Goal: Task Accomplishment & Management: Use online tool/utility

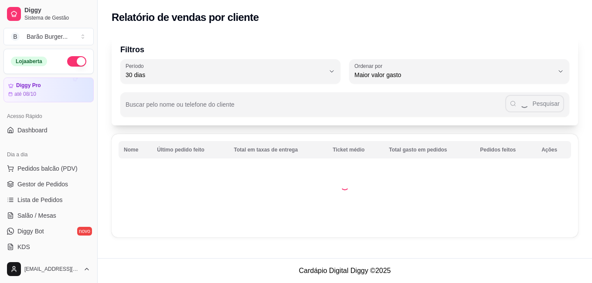
select select "30"
select select "HIGHEST_TOTAL_SPENT_WITH_ORDERS"
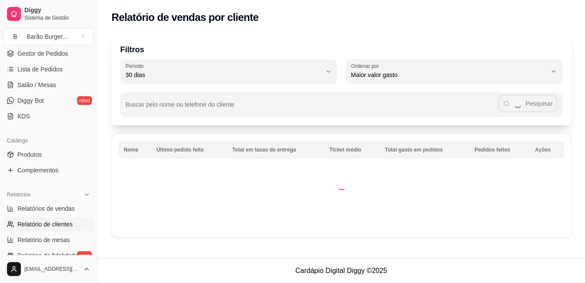
select select "ALL"
select select "0"
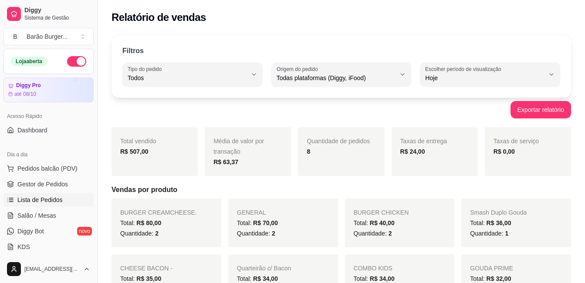
click at [70, 204] on link "Lista de Pedidos" at bounding box center [48, 200] width 90 height 14
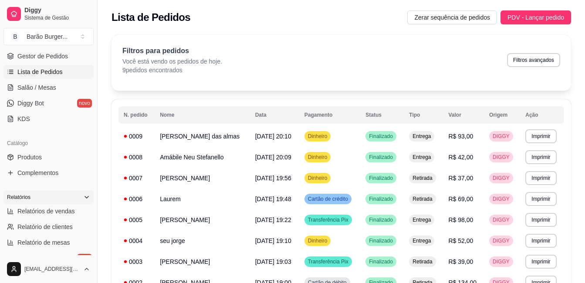
scroll to position [131, 0]
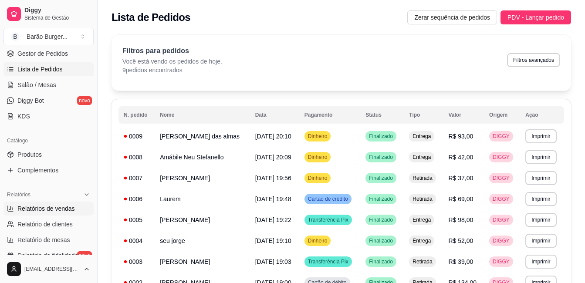
click at [31, 209] on span "Relatórios de vendas" at bounding box center [46, 208] width 58 height 9
select select "ALL"
select select "0"
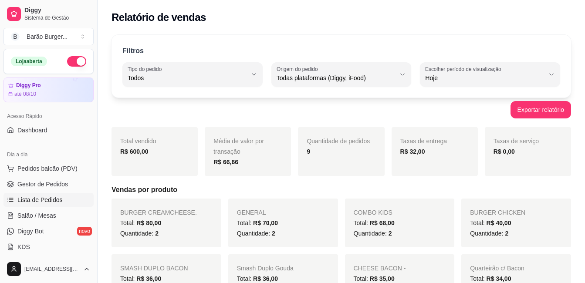
click at [47, 200] on span "Lista de Pedidos" at bounding box center [39, 200] width 45 height 9
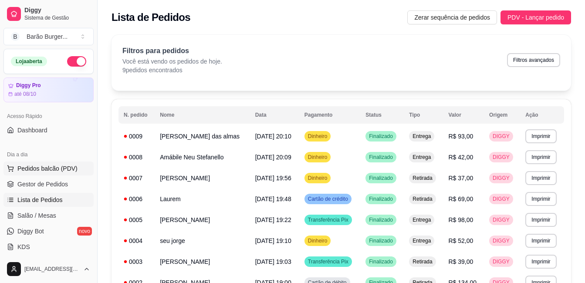
click at [62, 173] on button "Pedidos balcão (PDV)" at bounding box center [48, 169] width 90 height 14
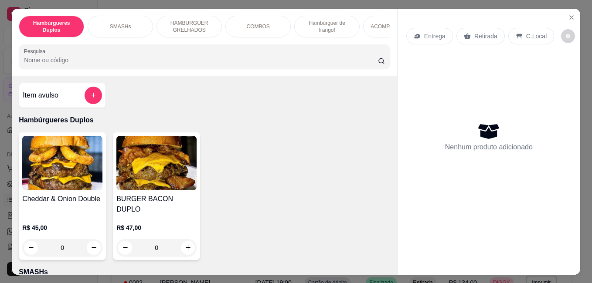
click at [140, 22] on div "SMASHs" at bounding box center [120, 27] width 65 height 22
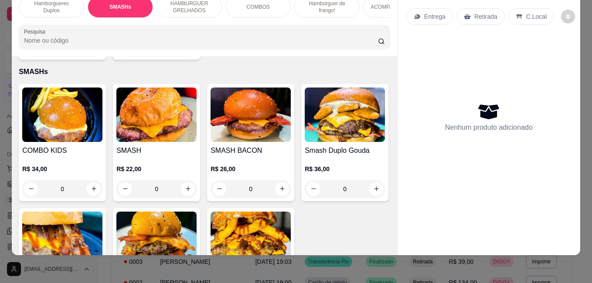
click at [76, 145] on h4 "COMBO KIDS" at bounding box center [62, 150] width 80 height 10
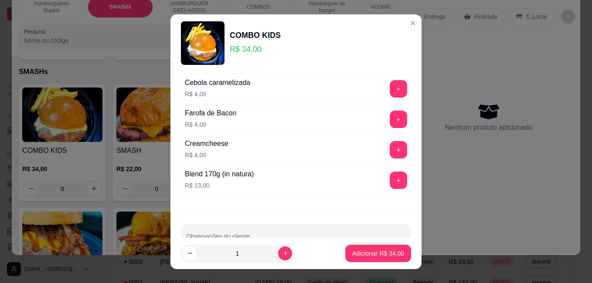
scroll to position [328, 0]
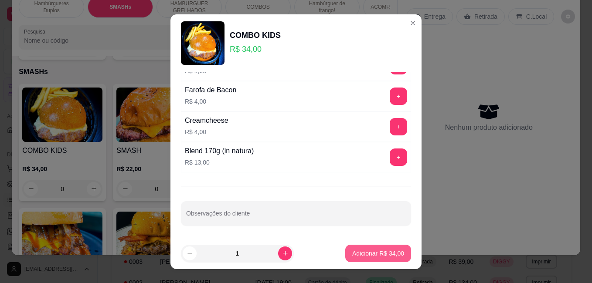
click at [361, 256] on p "Adicionar R$ 34,00" at bounding box center [378, 253] width 52 height 9
type input "1"
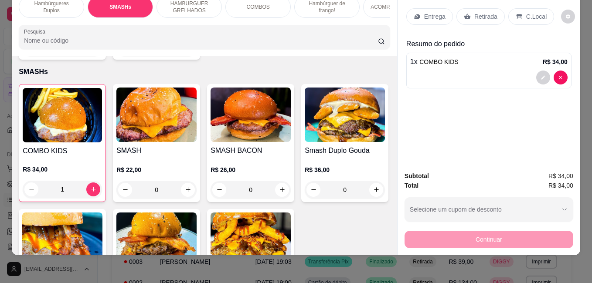
click at [434, 12] on p "Entrega" at bounding box center [434, 16] width 21 height 9
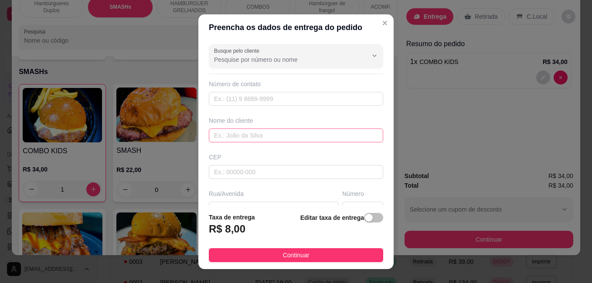
drag, startPoint x: 268, startPoint y: 143, endPoint x: 280, endPoint y: 137, distance: 13.2
click at [269, 143] on div "Busque pelo cliente Número de contato Nome do cliente CEP Rua/[GEOGRAPHIC_DATA]" at bounding box center [295, 123] width 195 height 165
click at [280, 137] on input "text" at bounding box center [296, 136] width 174 height 14
type input "d"
type input "duda ([PERSON_NAME])"
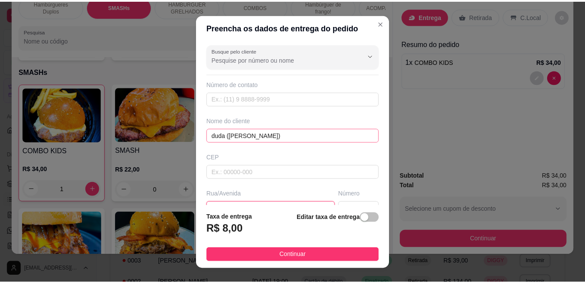
scroll to position [10, 0]
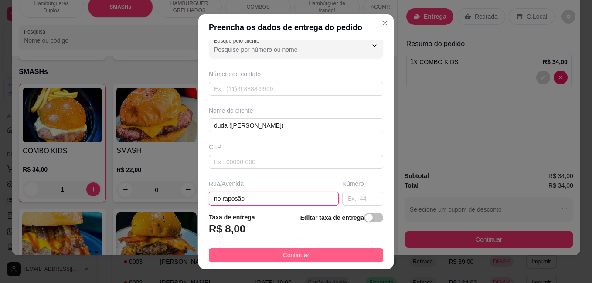
type input "no raposão"
click at [344, 253] on button "Continuar" at bounding box center [296, 255] width 174 height 14
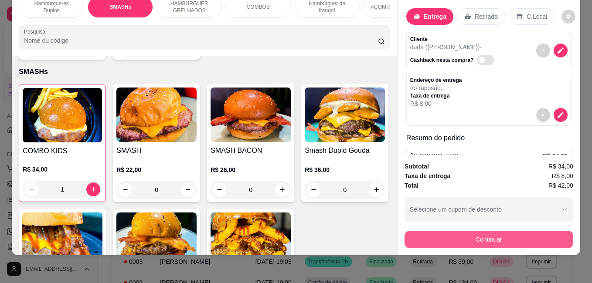
click at [558, 231] on button "Continuar" at bounding box center [488, 239] width 169 height 17
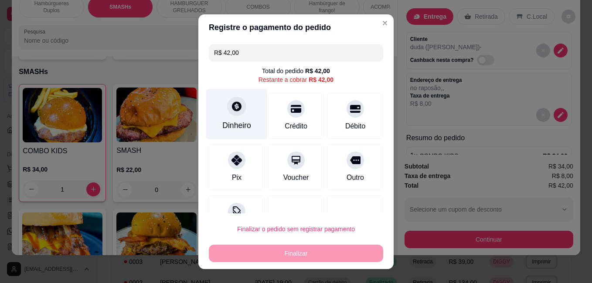
click at [231, 120] on div "Dinheiro" at bounding box center [236, 113] width 61 height 51
type input "R$ 0,00"
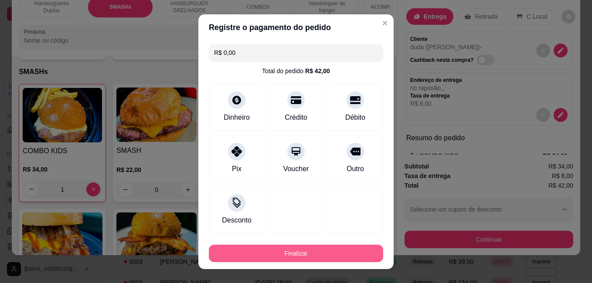
click at [311, 250] on button "Finalizar" at bounding box center [296, 253] width 174 height 17
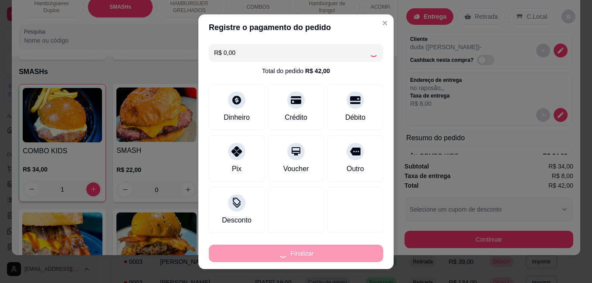
type input "0"
type input "-R$ 42,00"
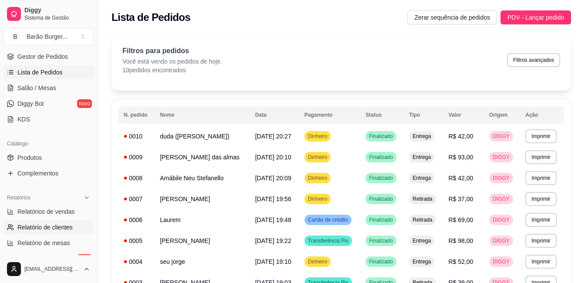
scroll to position [131, 0]
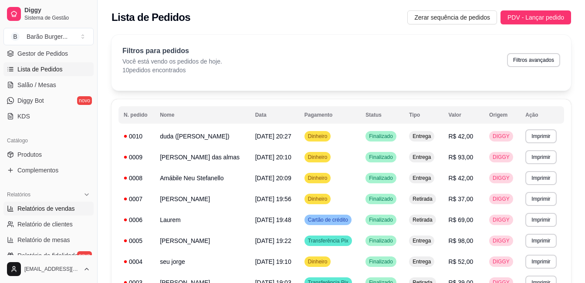
click at [62, 215] on link "Relatórios de vendas" at bounding box center [48, 209] width 90 height 14
select select "ALL"
select select "0"
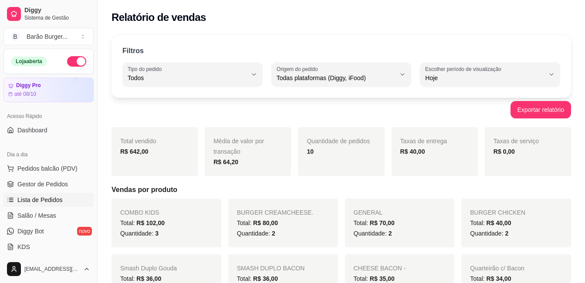
click at [50, 205] on link "Lista de Pedidos" at bounding box center [48, 200] width 90 height 14
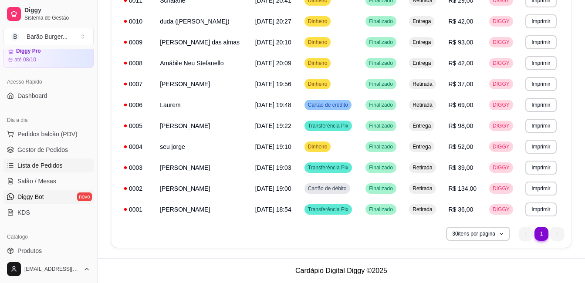
scroll to position [218, 0]
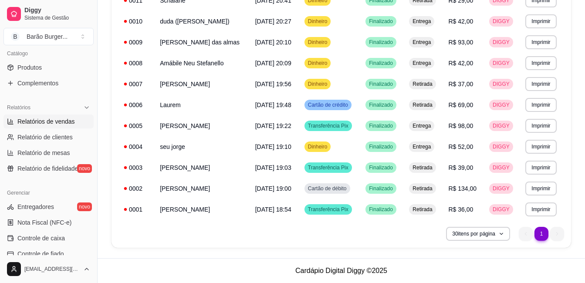
click at [52, 123] on span "Relatórios de vendas" at bounding box center [46, 121] width 58 height 9
select select "ALL"
select select "0"
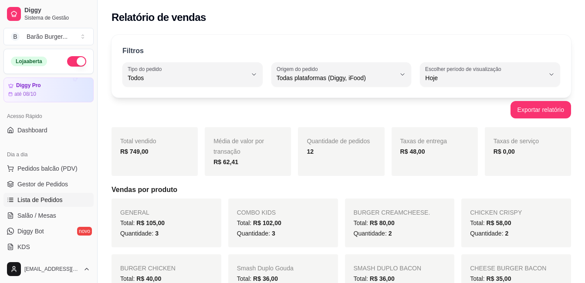
click at [42, 204] on span "Lista de Pedidos" at bounding box center [39, 200] width 45 height 9
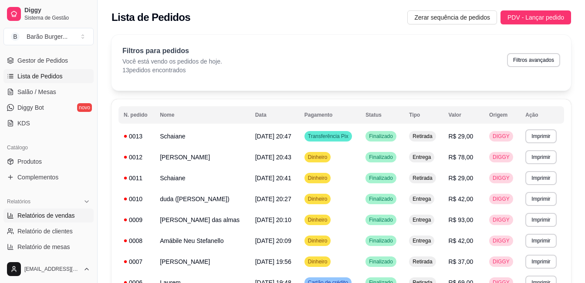
scroll to position [131, 0]
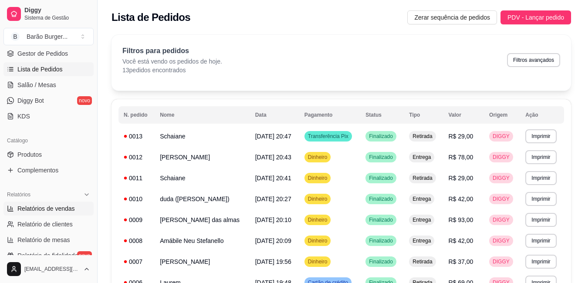
click at [64, 208] on span "Relatórios de vendas" at bounding box center [46, 208] width 58 height 9
select select "ALL"
select select "0"
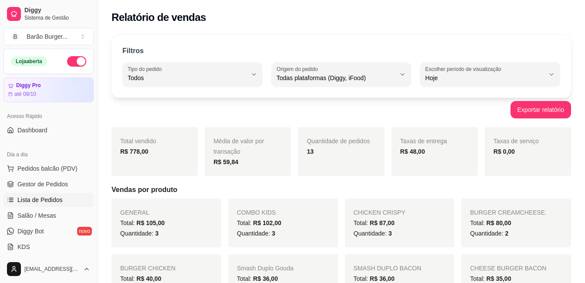
click at [41, 204] on link "Lista de Pedidos" at bounding box center [48, 200] width 90 height 14
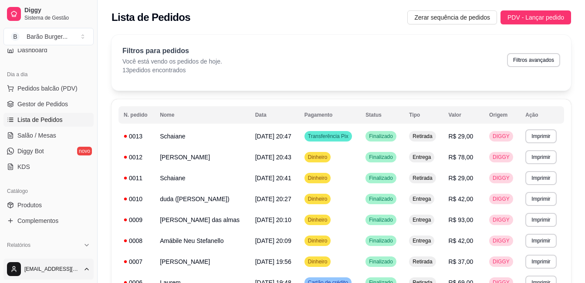
scroll to position [174, 0]
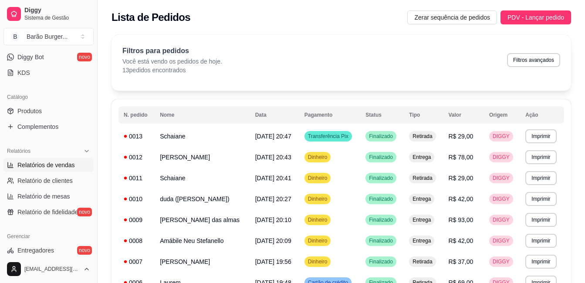
click at [68, 163] on span "Relatórios de vendas" at bounding box center [46, 165] width 58 height 9
select select "ALL"
select select "0"
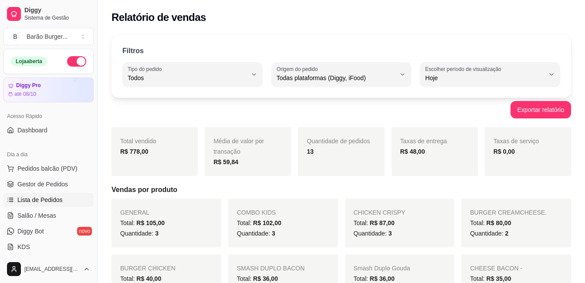
click at [41, 200] on span "Lista de Pedidos" at bounding box center [39, 200] width 45 height 9
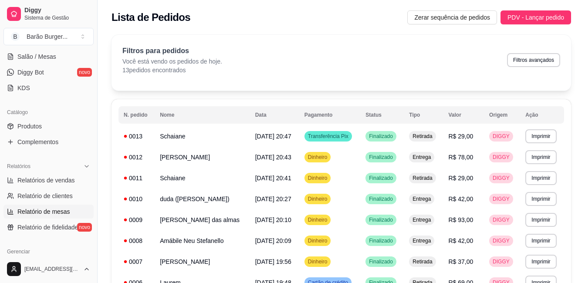
scroll to position [174, 0]
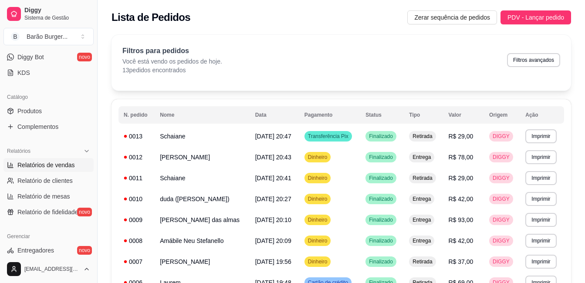
click at [60, 162] on span "Relatórios de vendas" at bounding box center [46, 165] width 58 height 9
select select "ALL"
select select "0"
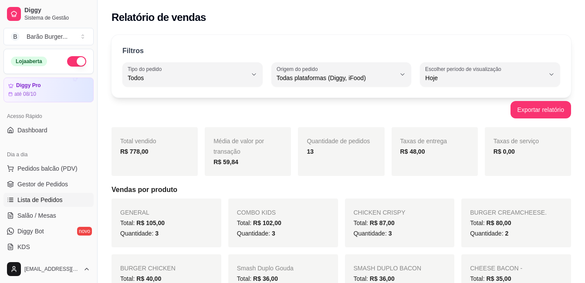
click at [43, 200] on span "Lista de Pedidos" at bounding box center [39, 200] width 45 height 9
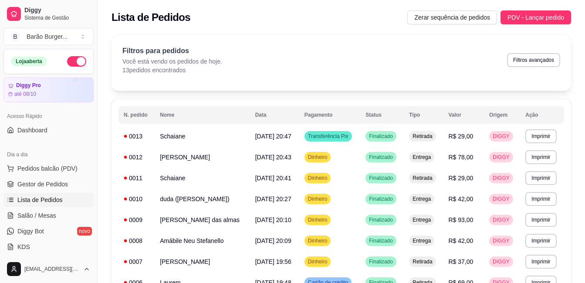
click at [42, 200] on span "Lista de Pedidos" at bounding box center [39, 200] width 45 height 9
